Goal: Information Seeking & Learning: Learn about a topic

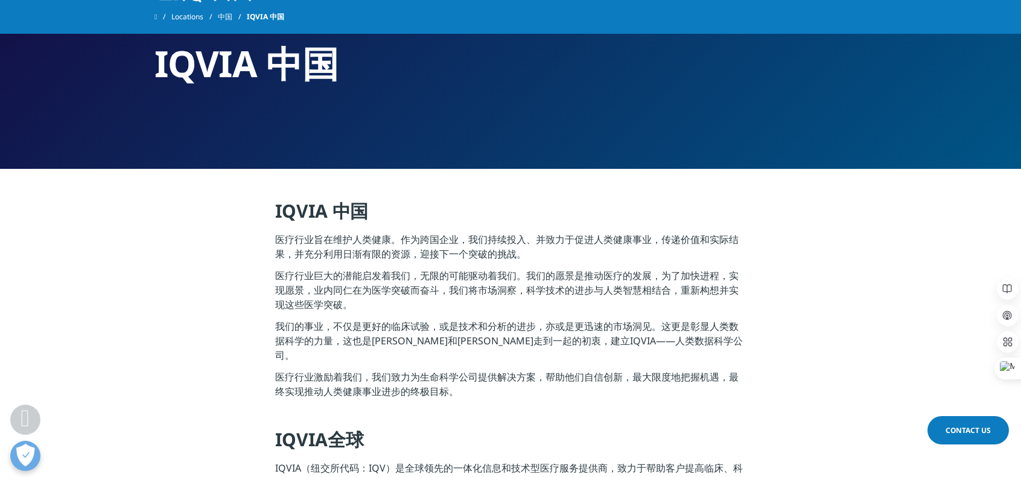
scroll to position [31, 0]
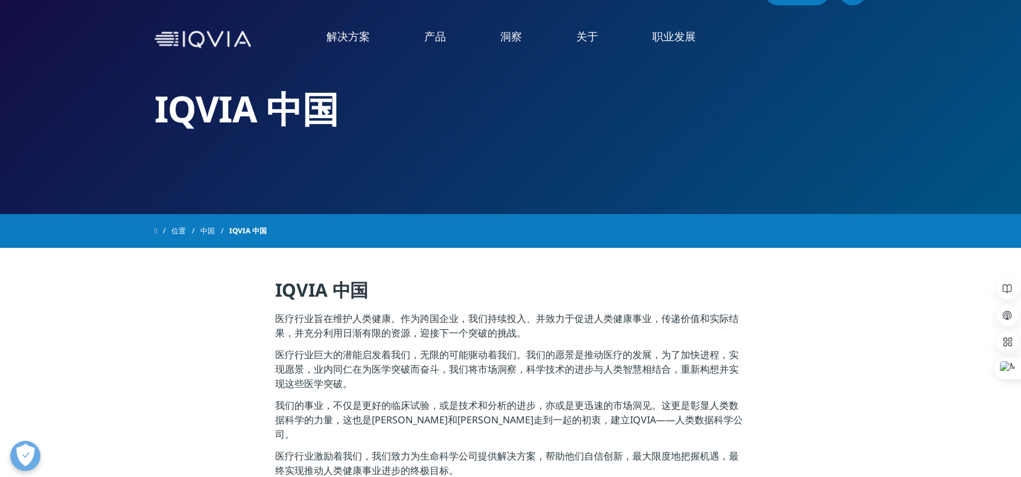
click at [512, 232] on font "阅读更多" at bounding box center [508, 230] width 29 height 10
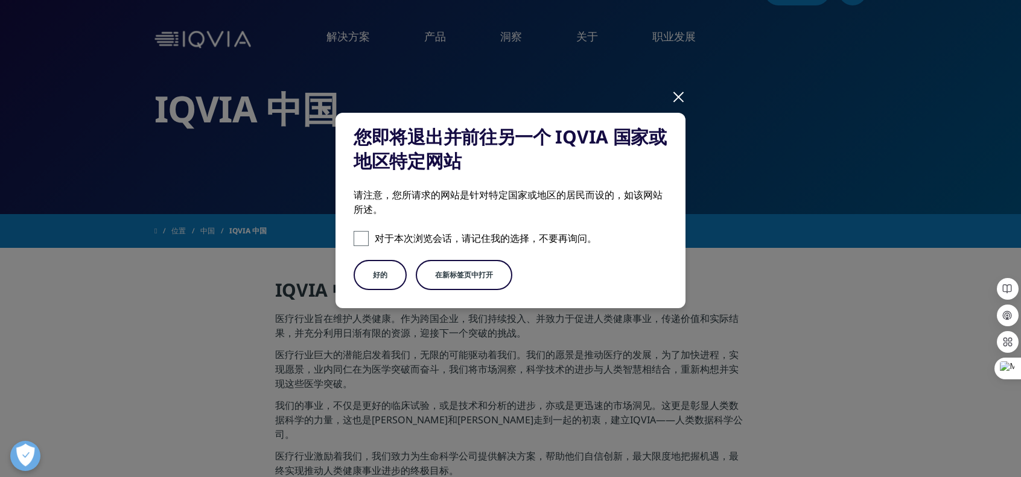
click at [439, 280] on button "在新标签页中打开" at bounding box center [464, 275] width 97 height 30
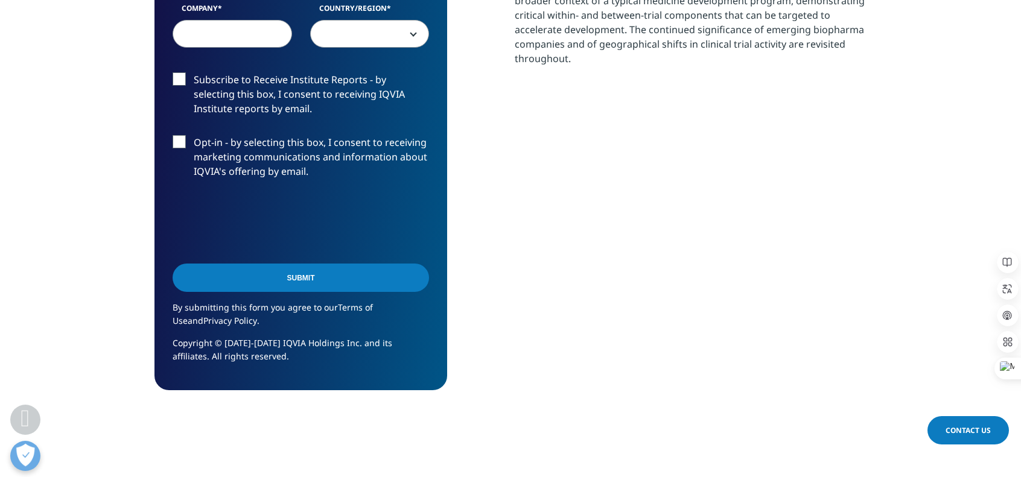
scroll to position [483, 0]
